Goal: Information Seeking & Learning: Learn about a topic

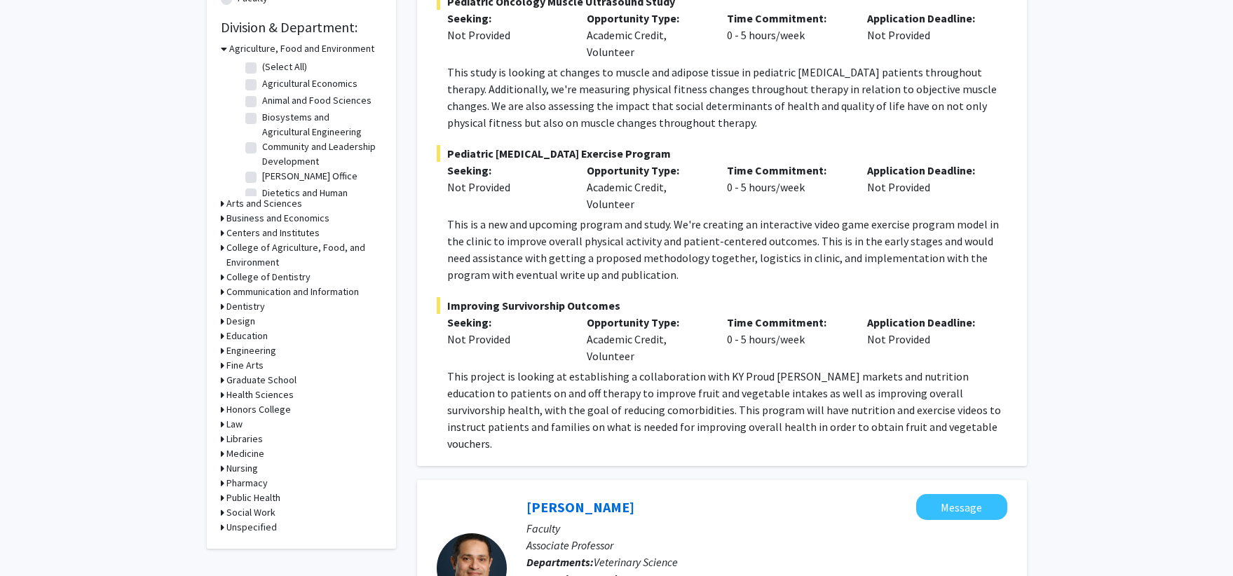
scroll to position [70, 0]
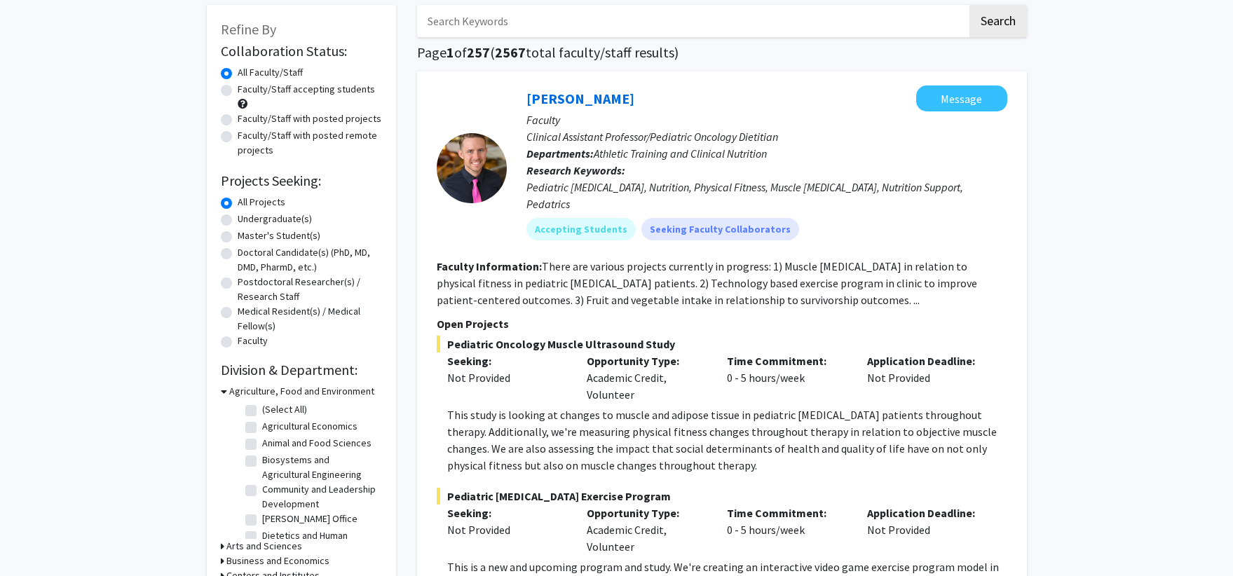
click at [344, 88] on label "Faculty/Staff accepting students" at bounding box center [306, 89] width 137 height 15
click at [247, 88] on input "Faculty/Staff accepting students" at bounding box center [242, 86] width 9 height 9
radio input "true"
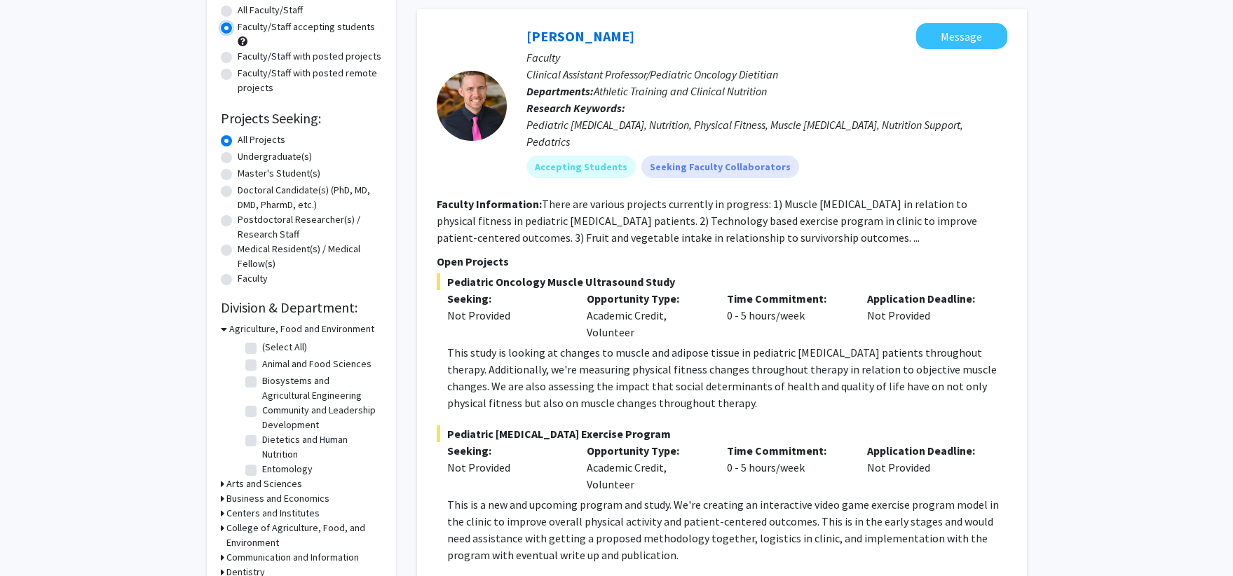
scroll to position [633, 0]
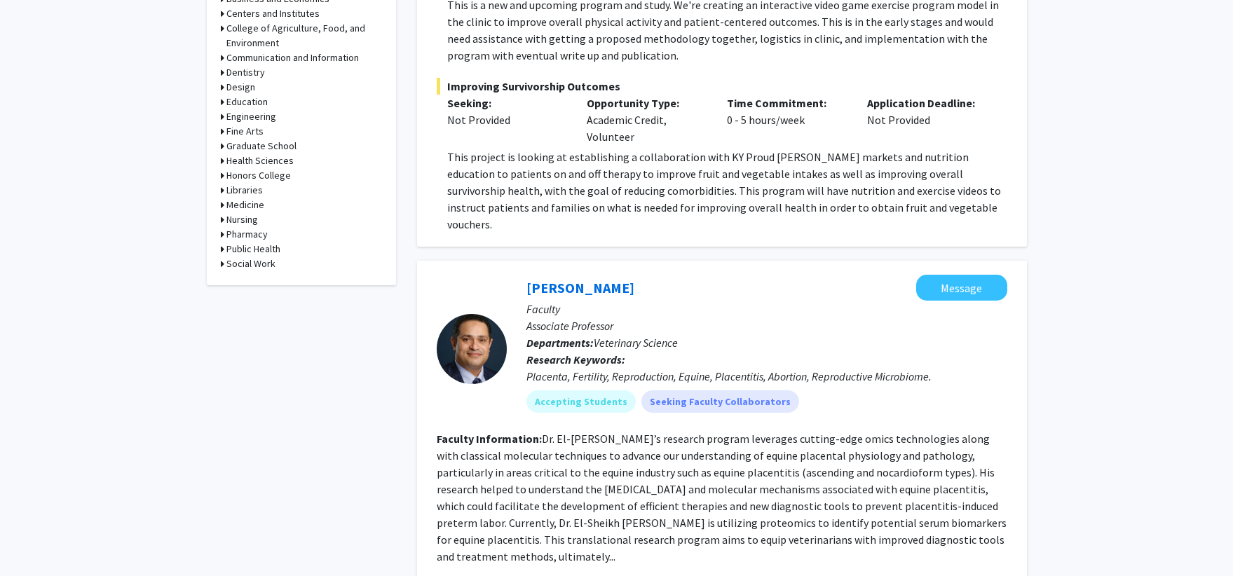
click at [250, 206] on h3 "Medicine" at bounding box center [245, 205] width 38 height 15
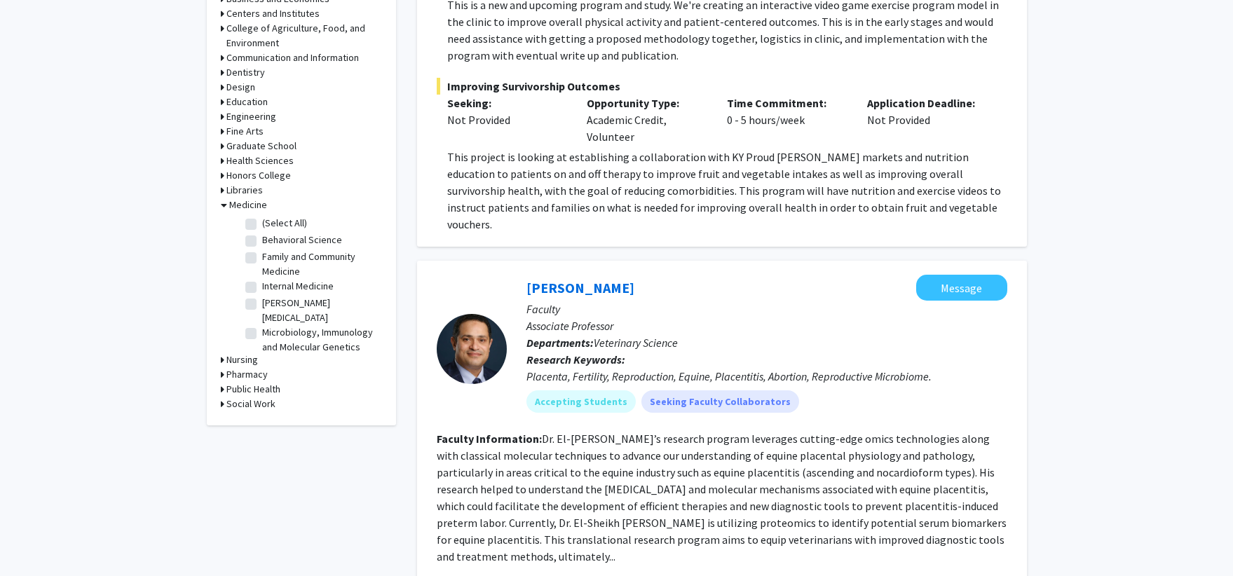
click at [262, 224] on label "(Select All)" at bounding box center [284, 223] width 45 height 15
click at [262, 224] on input "(Select All)" at bounding box center [266, 220] width 9 height 9
checkbox input "true"
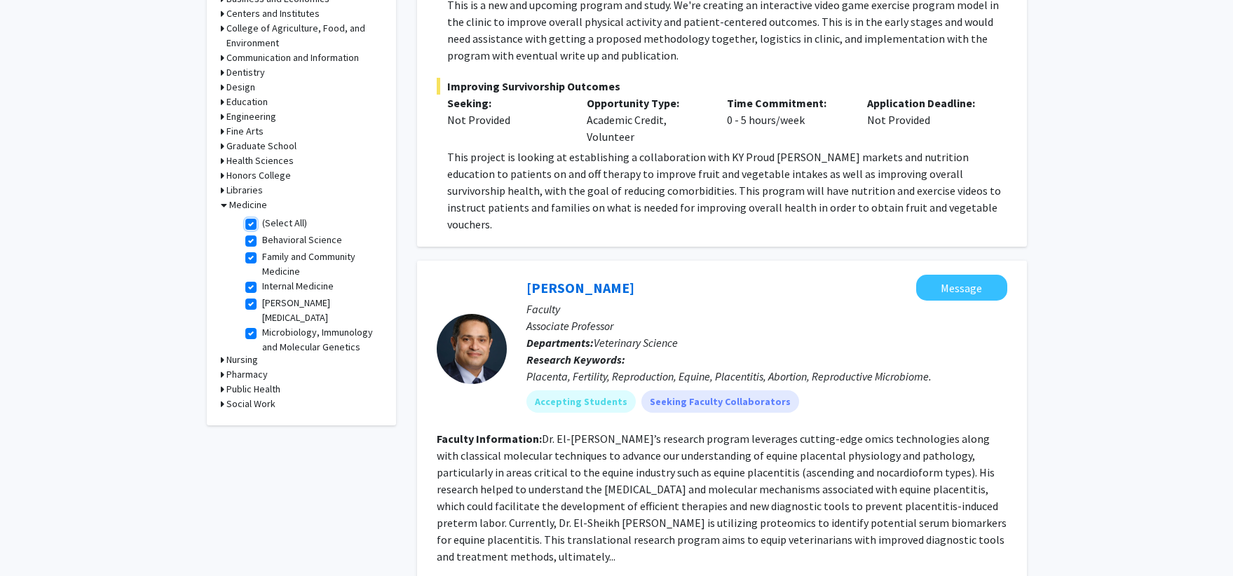
checkbox input "true"
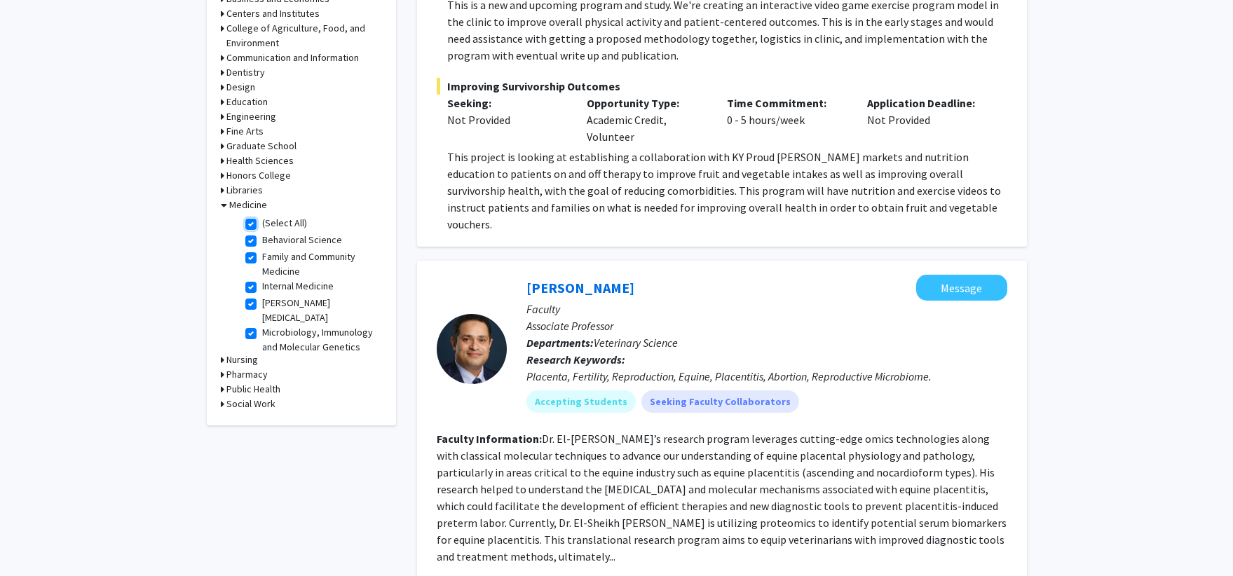
checkbox input "true"
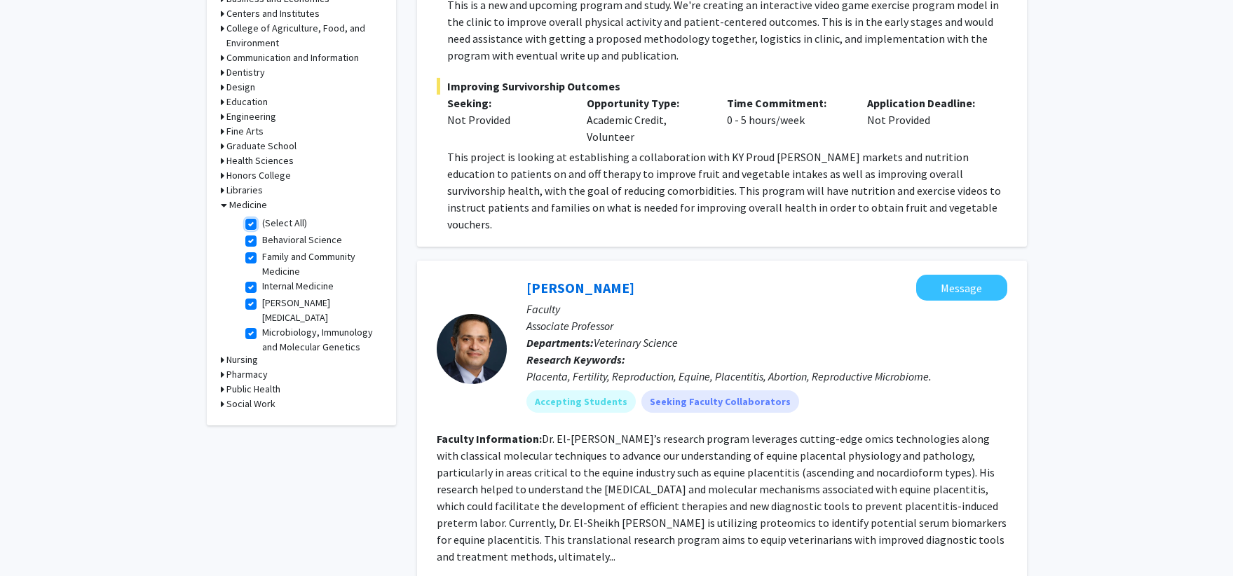
checkbox input "true"
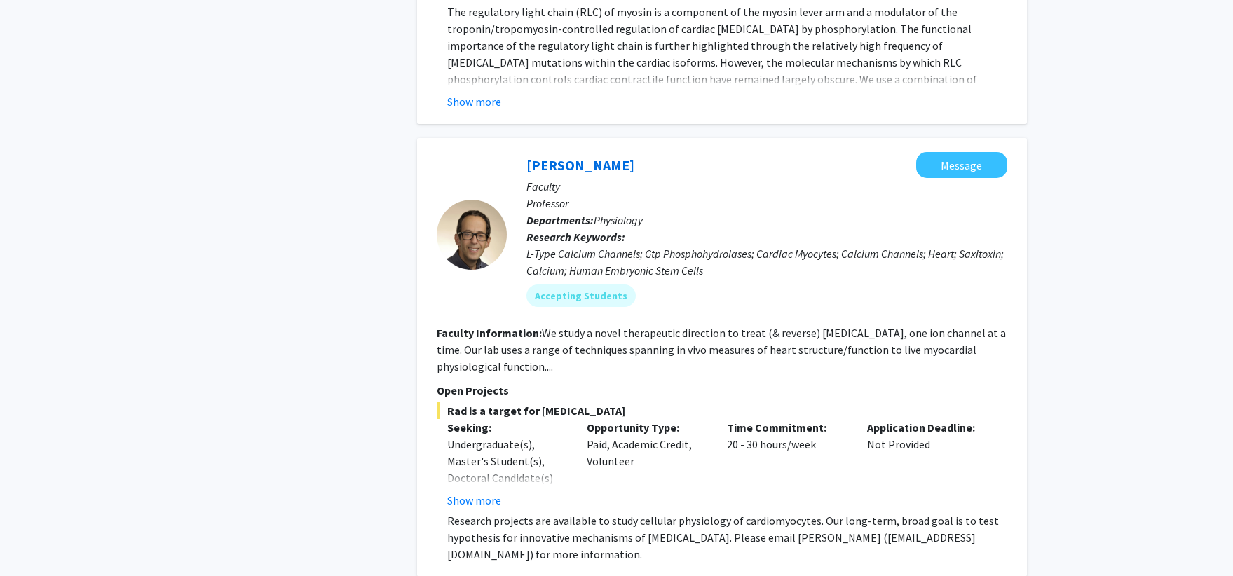
scroll to position [4934, 0]
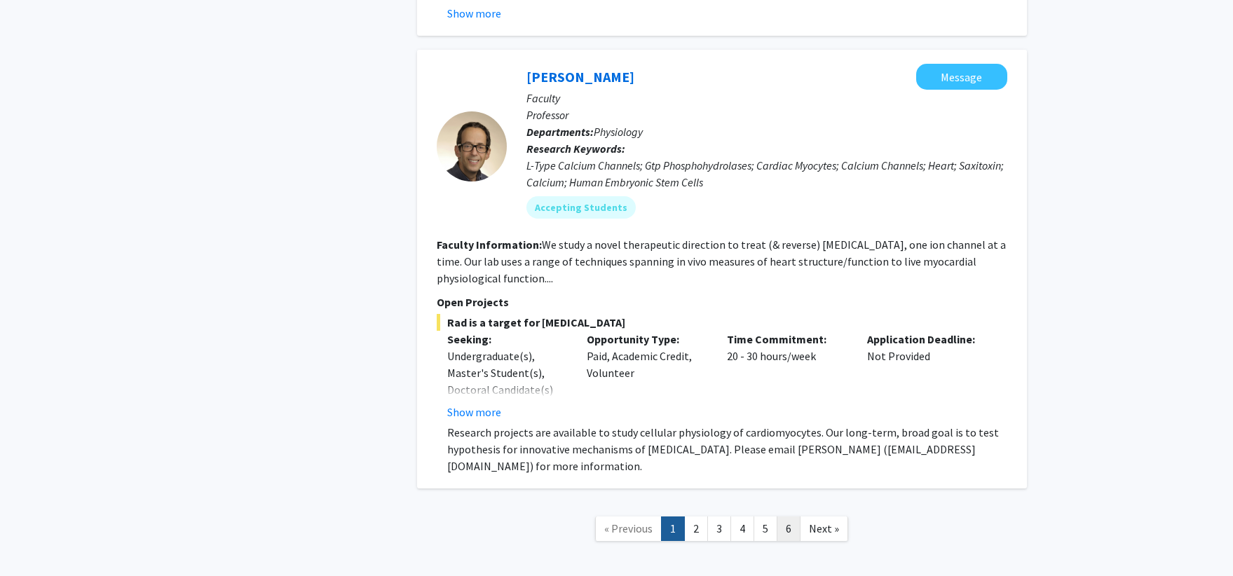
click at [787, 517] on link "6" at bounding box center [789, 529] width 24 height 25
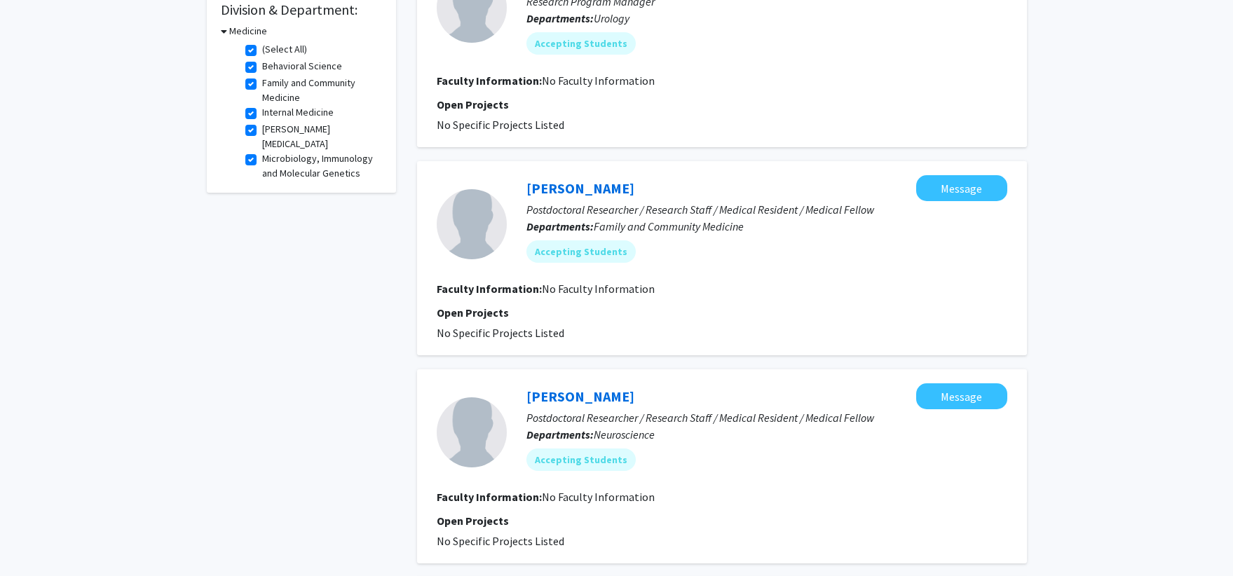
scroll to position [781, 0]
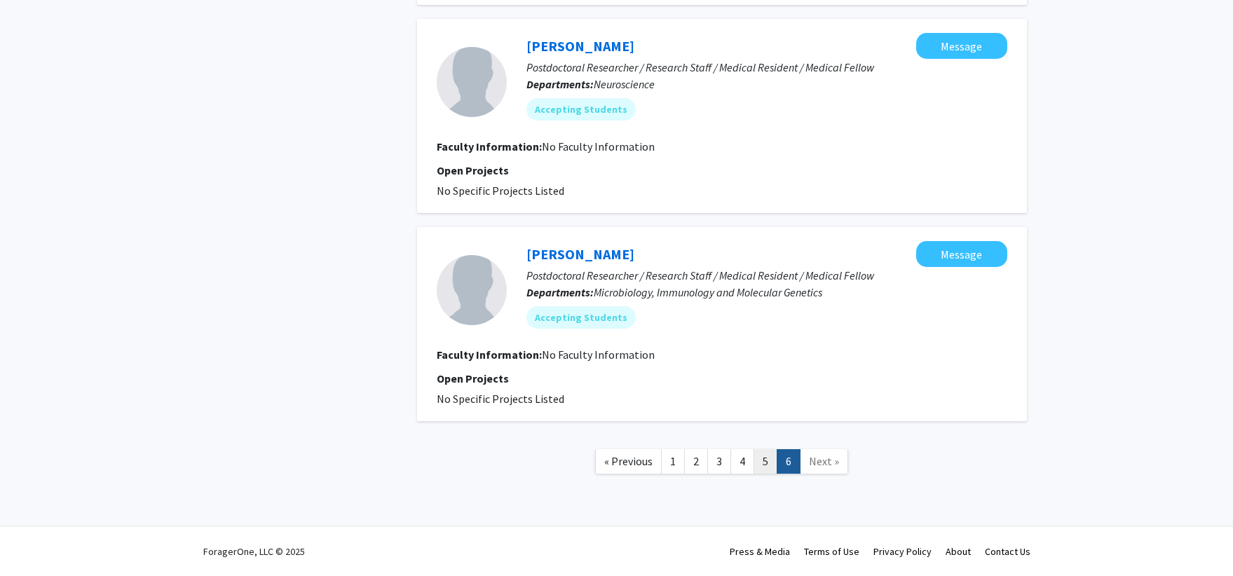
click at [766, 465] on link "5" at bounding box center [766, 461] width 24 height 25
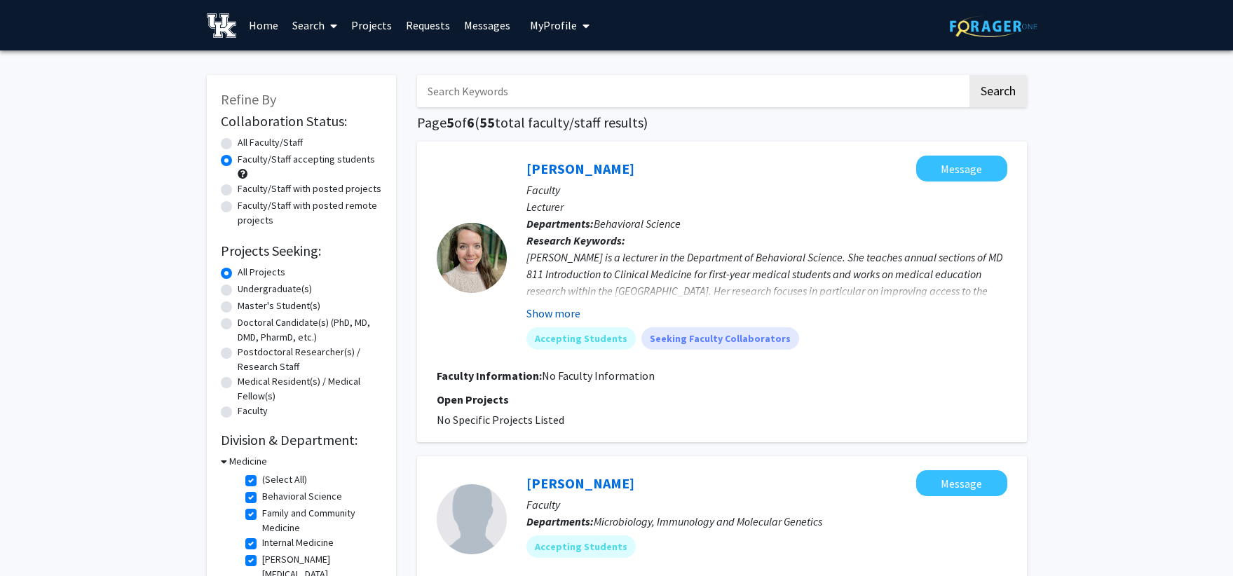
click at [541, 320] on button "Show more" at bounding box center [554, 313] width 54 height 17
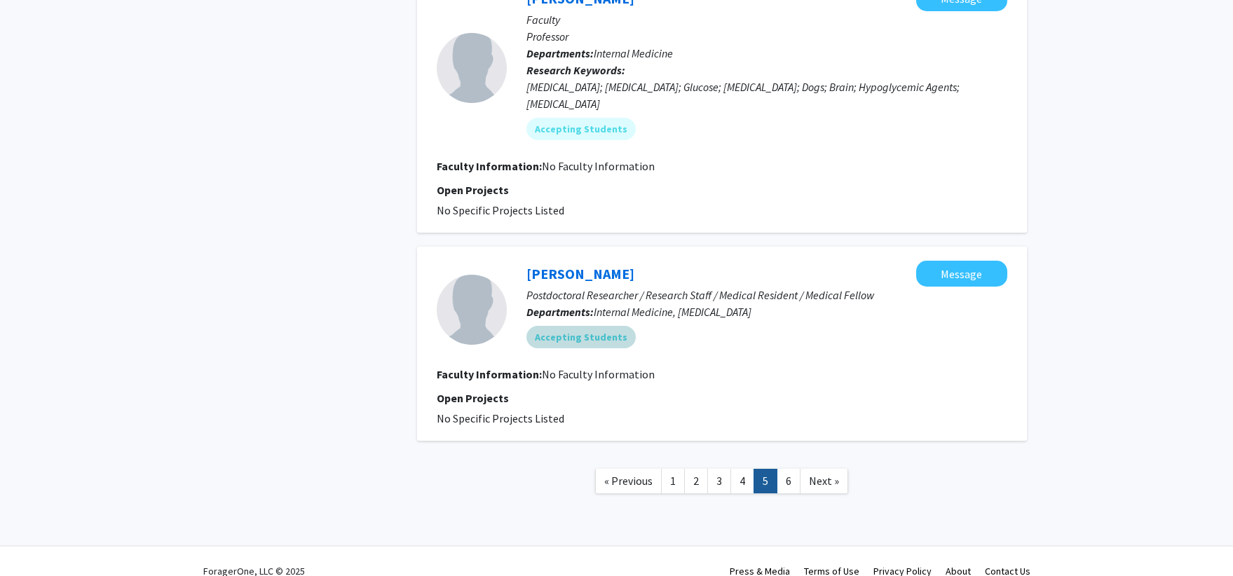
scroll to position [2254, 0]
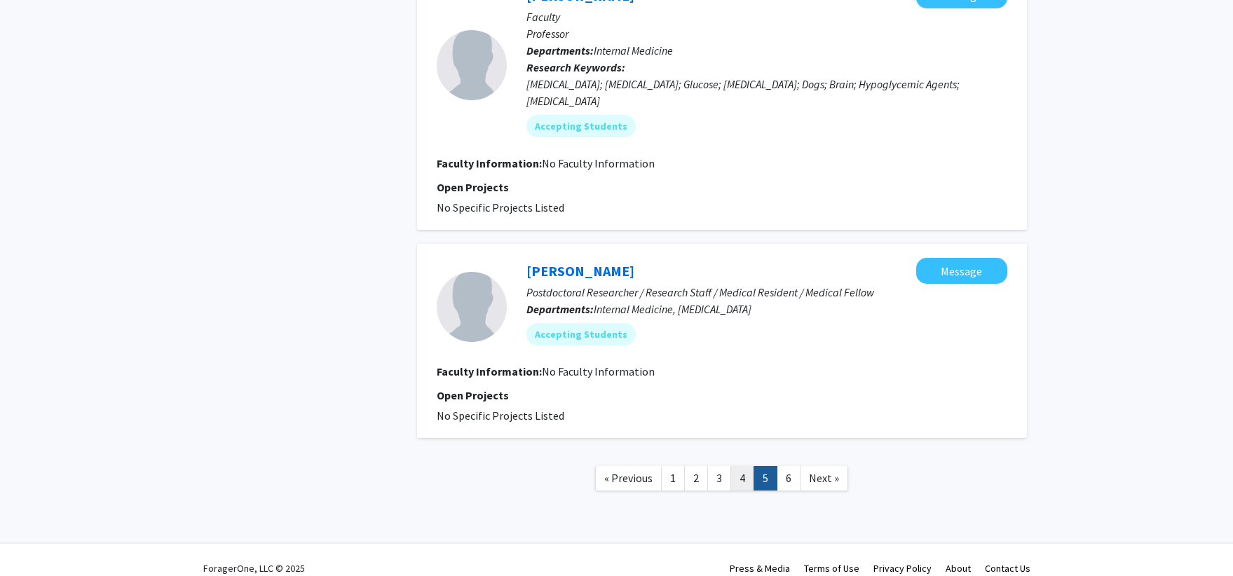
click at [740, 472] on link "4" at bounding box center [743, 478] width 24 height 25
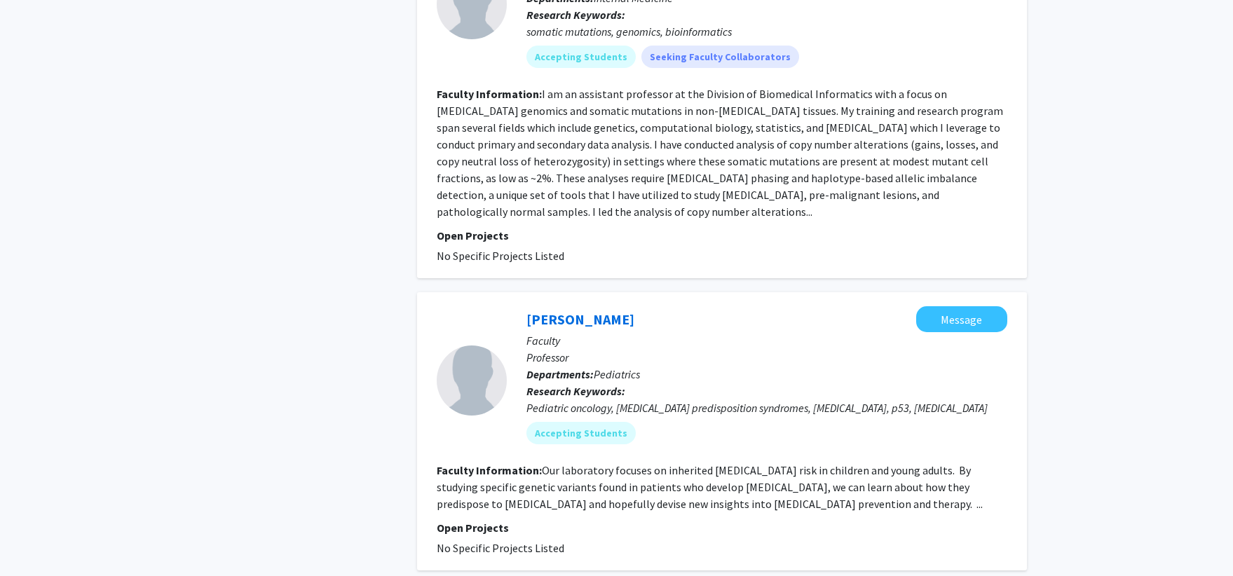
scroll to position [2849, 0]
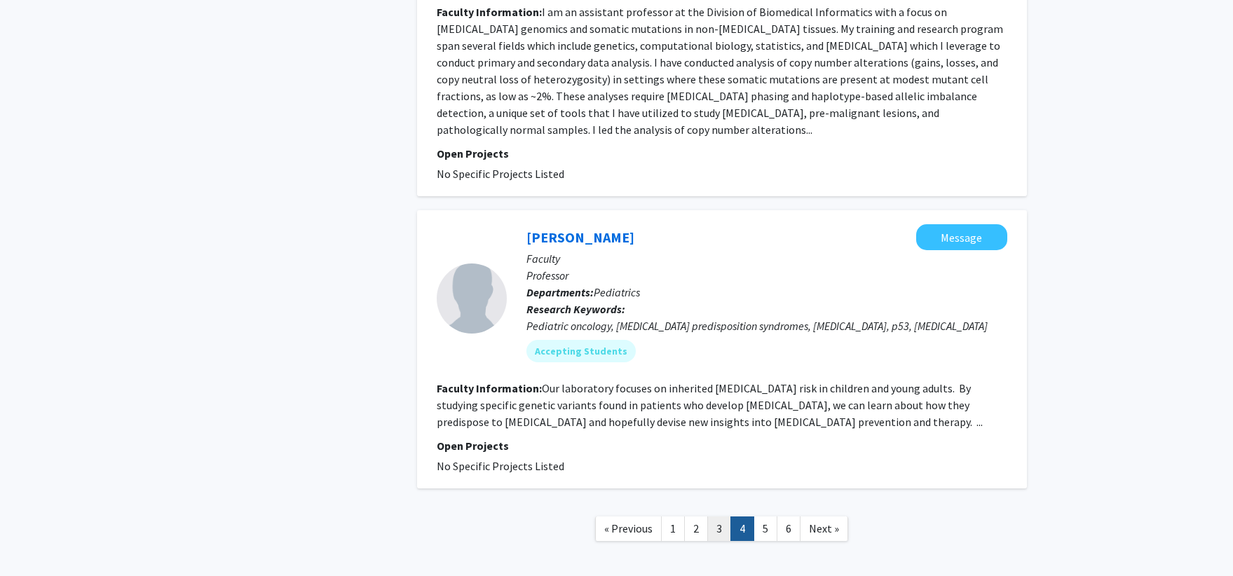
click at [720, 517] on link "3" at bounding box center [720, 529] width 24 height 25
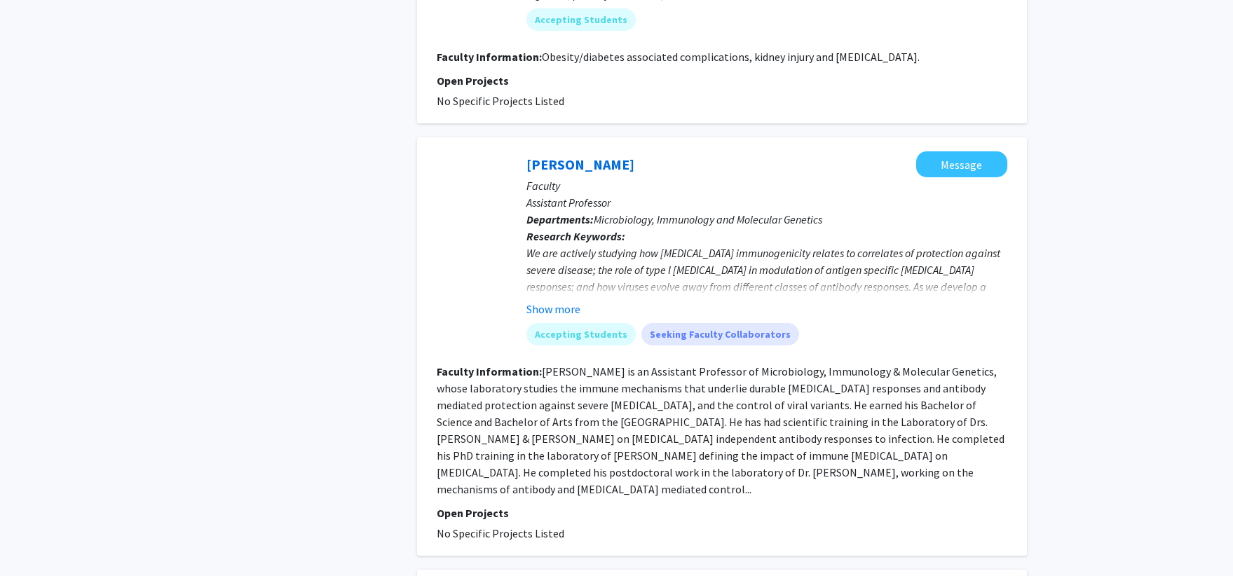
scroll to position [912, 0]
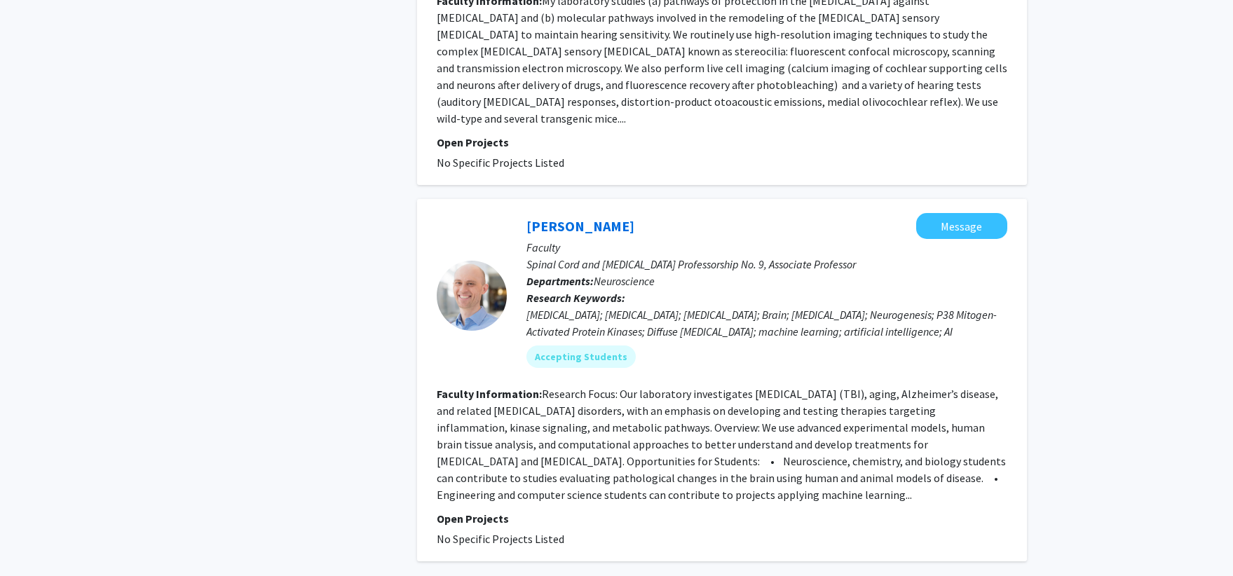
scroll to position [3085, 0]
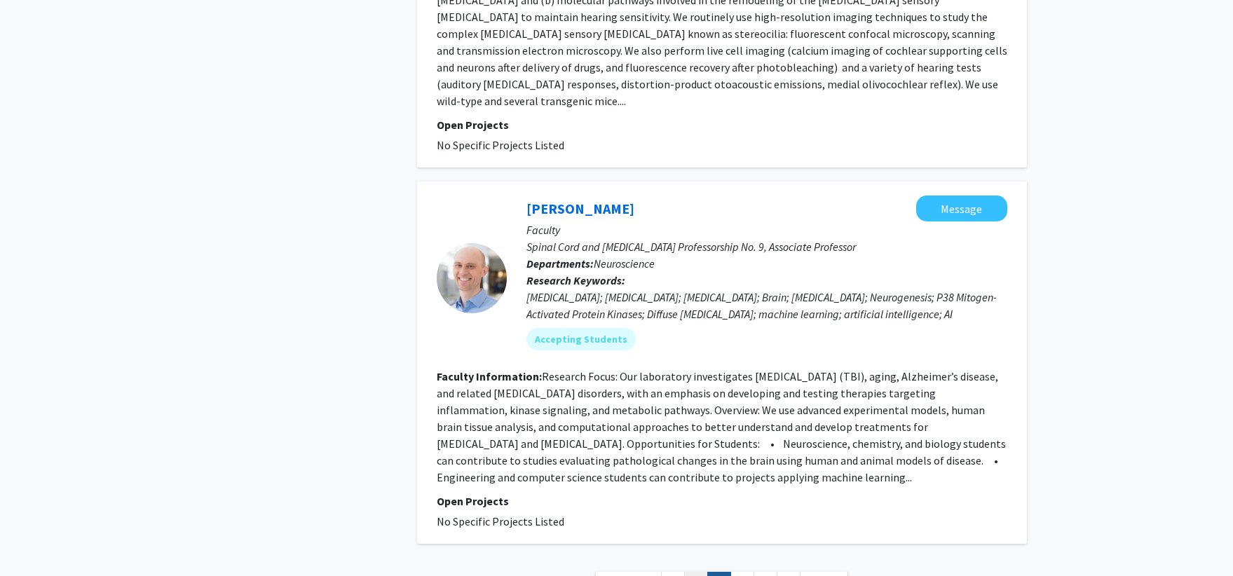
click at [693, 572] on link "2" at bounding box center [696, 584] width 24 height 25
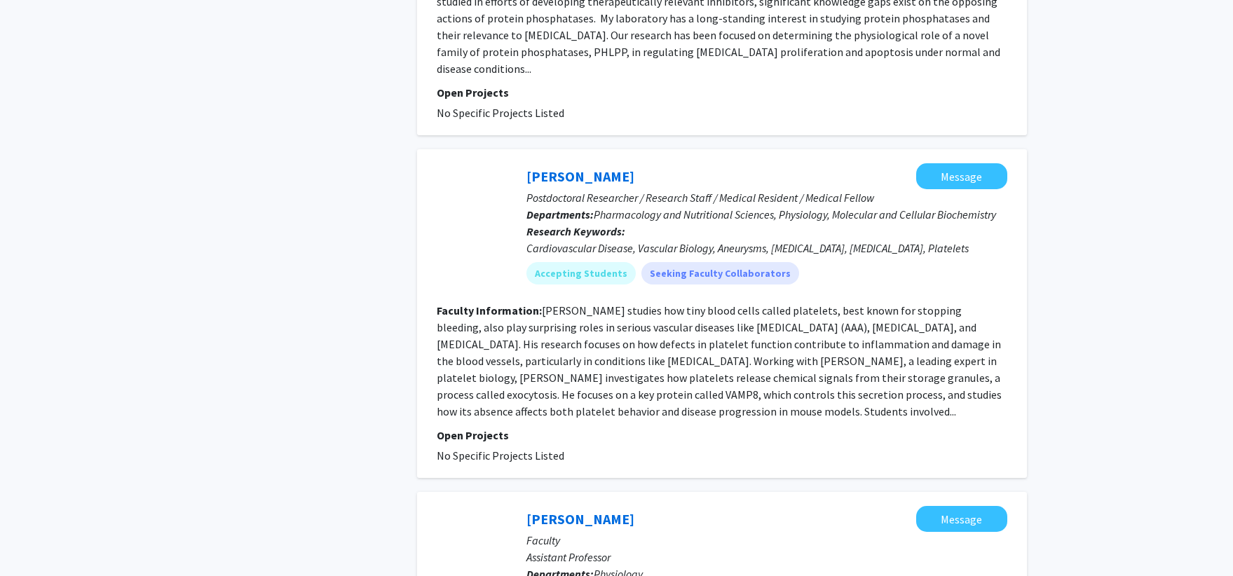
scroll to position [2104, 0]
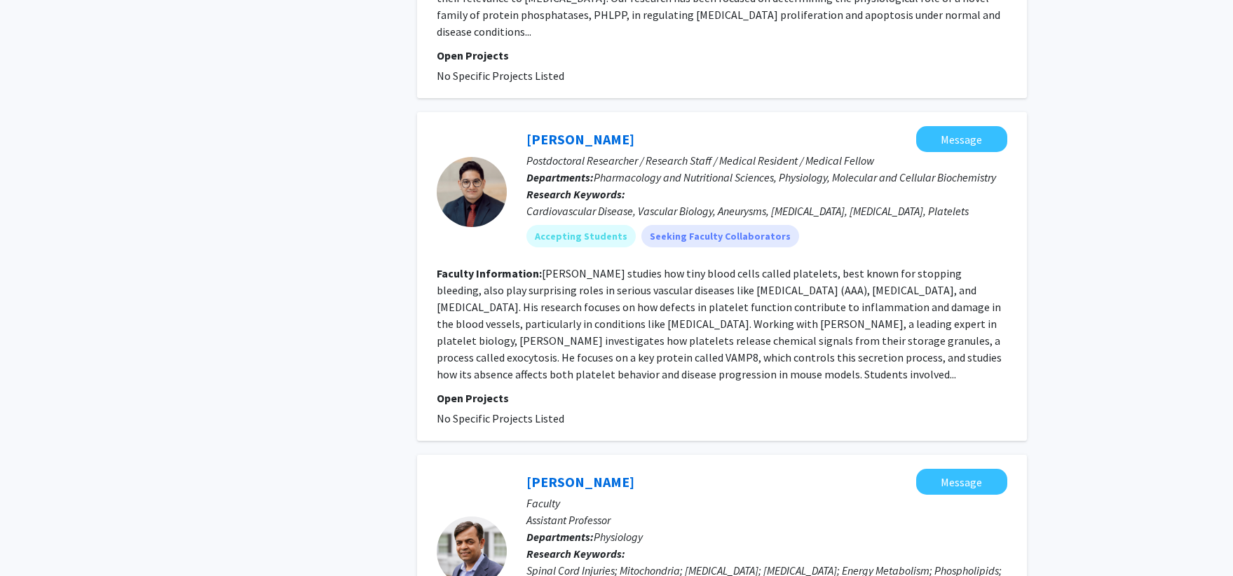
click at [567, 130] on link "[PERSON_NAME]" at bounding box center [581, 139] width 108 height 18
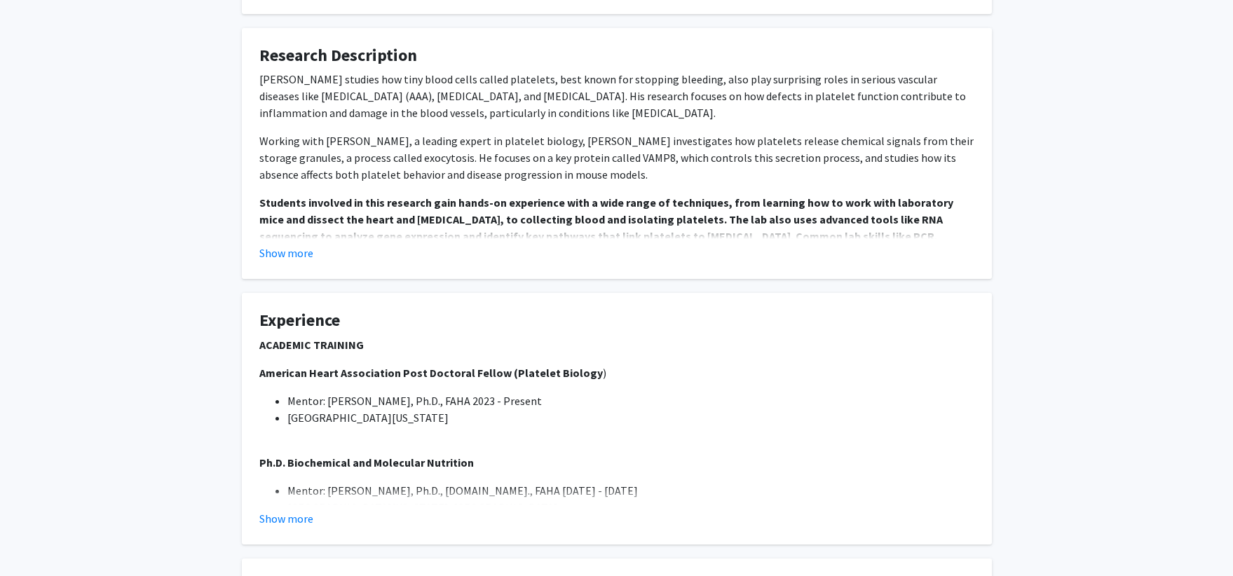
scroll to position [491, 0]
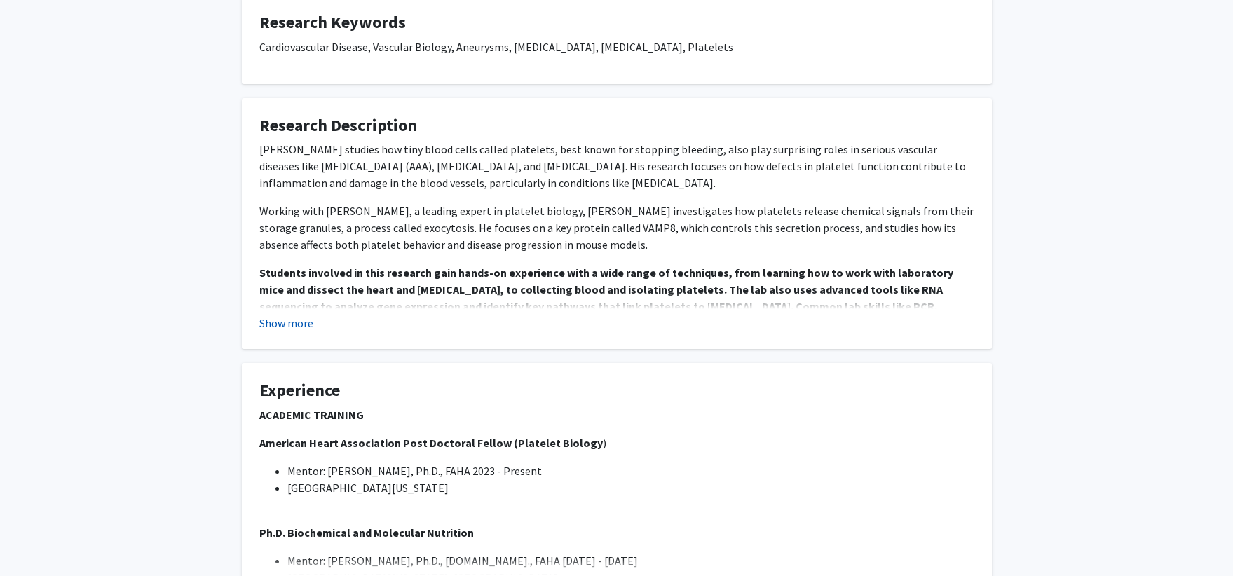
click at [304, 324] on button "Show more" at bounding box center [286, 323] width 54 height 17
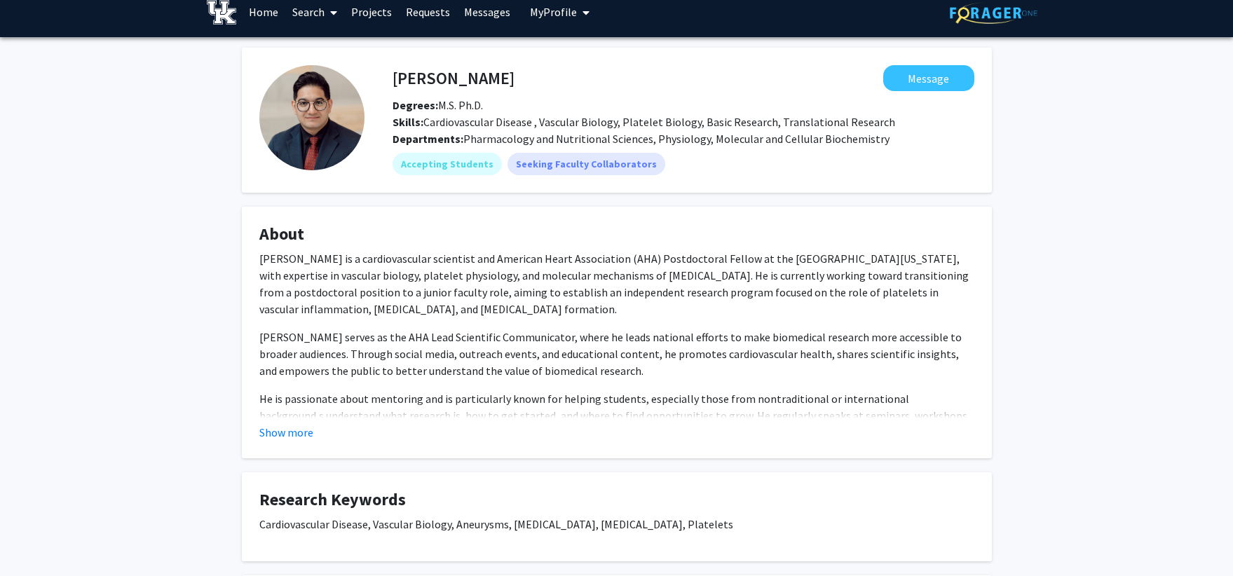
scroll to position [0, 0]
